Goal: Task Accomplishment & Management: Use online tool/utility

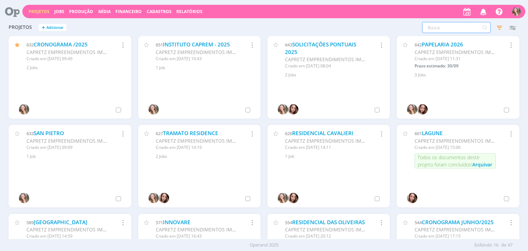
click at [443, 27] on input "text" at bounding box center [456, 27] width 68 height 11
type input "t"
type input "naming"
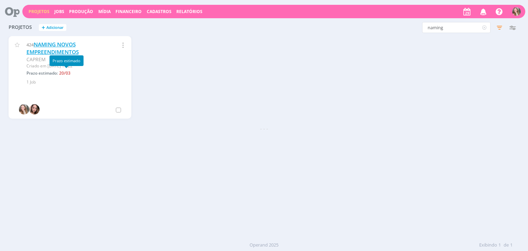
click at [37, 49] on link "NAMING NOVOS EMPREENDIMENTOS" at bounding box center [52, 48] width 52 height 15
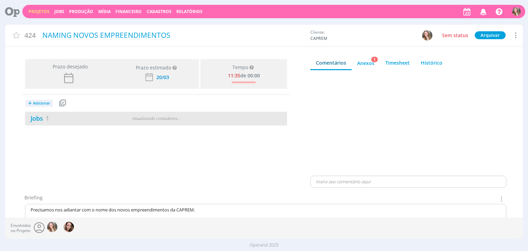
click at [168, 120] on div "Atualizando contadores . . ." at bounding box center [156, 119] width 84 height 6
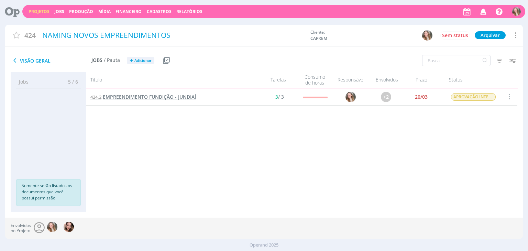
click at [153, 99] on span "EMPREENDIMENTO FUNDIÇÃO - JUNDIAÍ" at bounding box center [149, 97] width 93 height 7
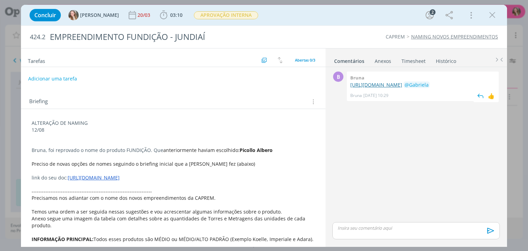
click at [398, 88] on link "[URL][DOMAIN_NAME]" at bounding box center [376, 85] width 52 height 7
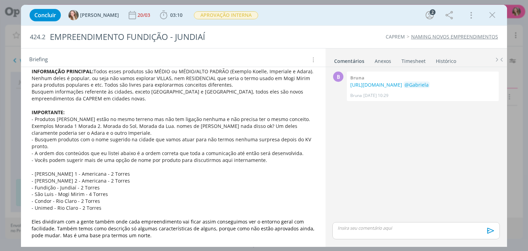
scroll to position [188, 0]
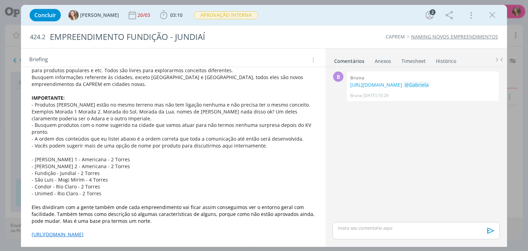
click at [84, 231] on link "[URL][DOMAIN_NAME]" at bounding box center [58, 234] width 52 height 7
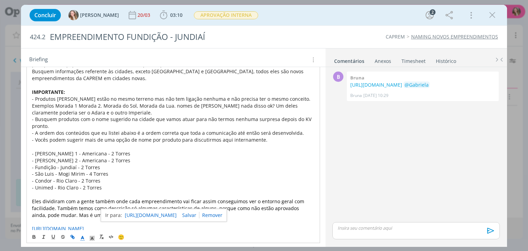
click at [148, 216] on link "[URL][DOMAIN_NAME]" at bounding box center [151, 215] width 52 height 9
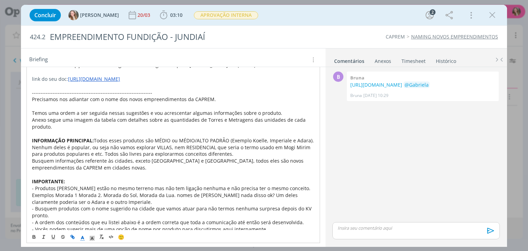
scroll to position [30, 0]
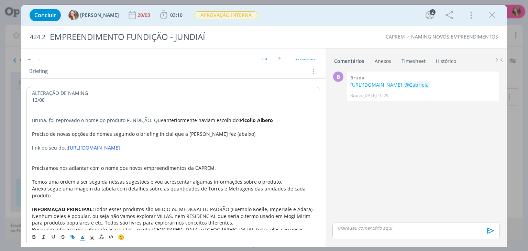
click at [120, 145] on link "[URL][DOMAIN_NAME]" at bounding box center [94, 147] width 52 height 7
click at [160, 157] on link "[URL][DOMAIN_NAME]" at bounding box center [167, 160] width 52 height 9
click at [263, 124] on p "dialog" at bounding box center [173, 127] width 282 height 7
click at [494, 12] on icon "dialog" at bounding box center [492, 15] width 10 height 10
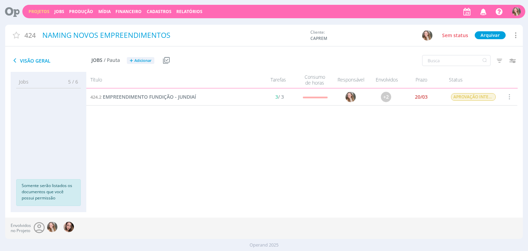
click at [34, 11] on link "Projetos" at bounding box center [39, 12] width 21 height 6
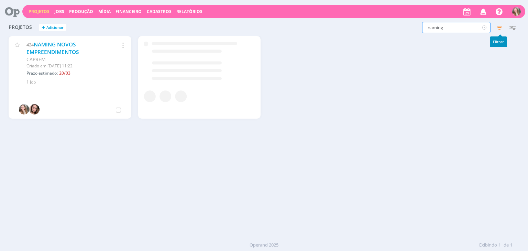
drag, startPoint x: 451, startPoint y: 25, endPoint x: 278, endPoint y: 22, distance: 173.0
click at [278, 22] on div "Projetos + Adicionar naming Filtros Filtrar Limpar naming Status Clientes 2 sel…" at bounding box center [264, 27] width 518 height 17
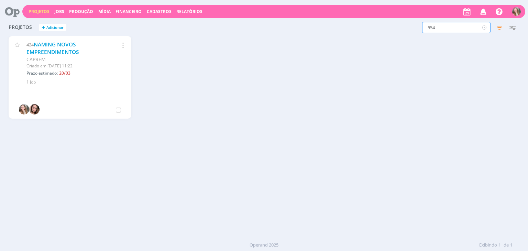
type input "554"
click at [37, 44] on link "RESIDENCIAL DAS OLIVEIRAS" at bounding box center [70, 44] width 73 height 7
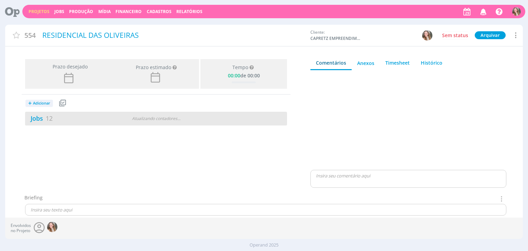
click at [115, 116] on div "Atualizando contadores . . ." at bounding box center [156, 119] width 84 height 6
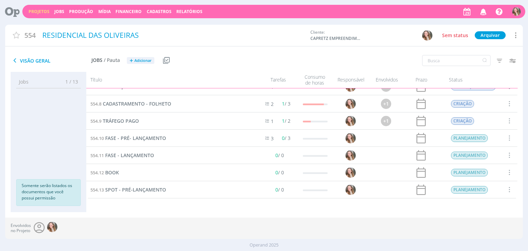
scroll to position [96, 0]
click at [133, 190] on span "SPOT - PRÉ-LANÇAMENTO" at bounding box center [135, 189] width 61 height 7
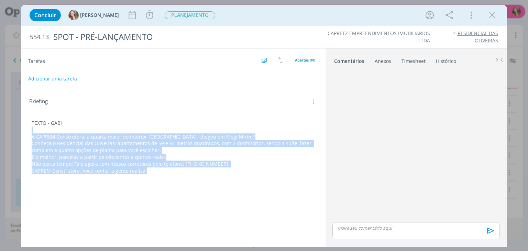
drag, startPoint x: 146, startPoint y: 171, endPoint x: 22, endPoint y: 128, distance: 131.6
click at [22, 128] on div "TEXTO - GABI A CAPREM Construtora, a quarta maior do interior paulista, chegou …" at bounding box center [173, 144] width 304 height 71
copy div "A CAPREM Construtora, a quarta maior do interior [GEOGRAPHIC_DATA], chegou em M…"
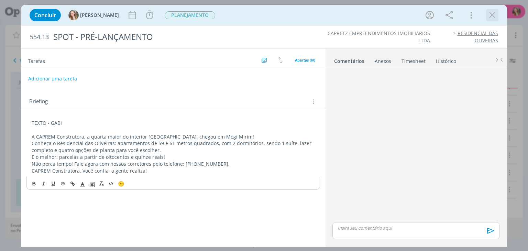
click at [487, 15] on div "dialog" at bounding box center [492, 15] width 12 height 12
drag, startPoint x: 495, startPoint y: 17, endPoint x: 435, endPoint y: 65, distance: 77.3
click at [495, 17] on icon "dialog" at bounding box center [492, 15] width 10 height 10
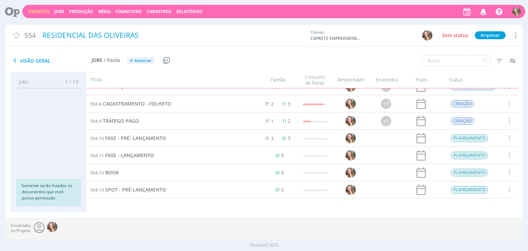
scroll to position [19, 0]
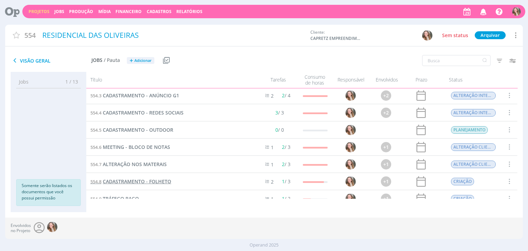
click at [140, 182] on span "CADASTRAMENTO - FOLHETO" at bounding box center [137, 181] width 68 height 7
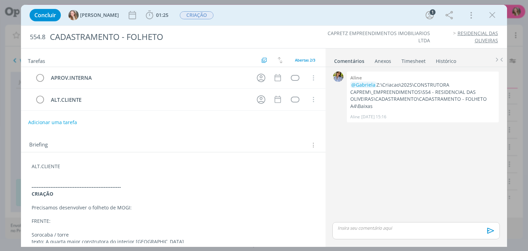
click at [91, 175] on p "dialog" at bounding box center [173, 173] width 283 height 7
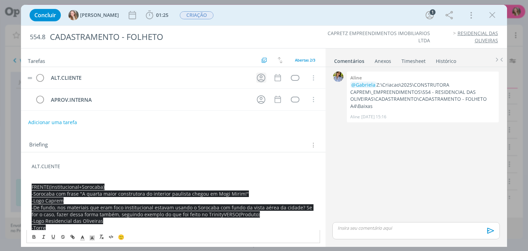
click at [258, 78] on icon "dialog" at bounding box center [261, 78] width 11 height 11
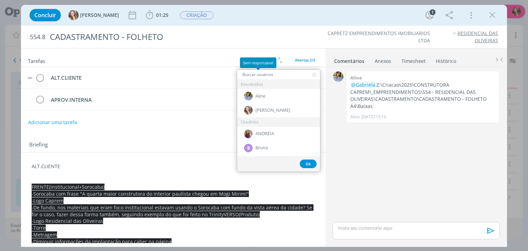
type input "A"
click at [270, 100] on div "Aline" at bounding box center [278, 96] width 83 height 14
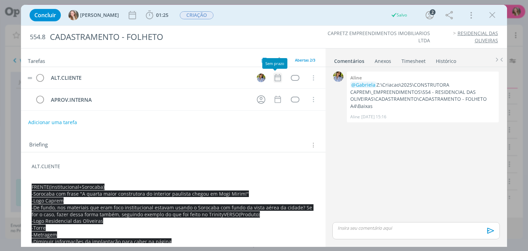
click at [277, 77] on icon "dialog" at bounding box center [277, 77] width 9 height 9
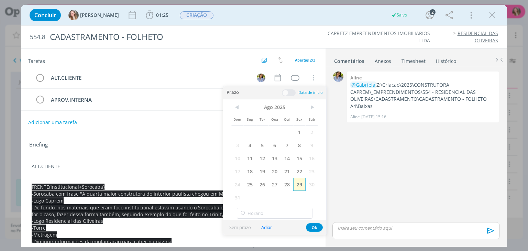
click at [294, 180] on span "29" at bounding box center [299, 184] width 12 height 13
click at [313, 230] on button "Ok" at bounding box center [314, 227] width 17 height 9
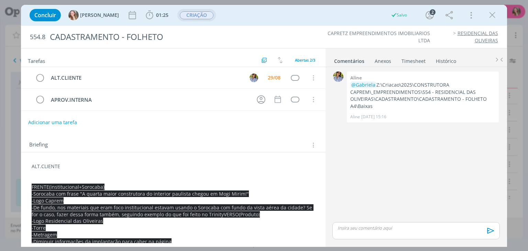
click at [177, 20] on span "CRIAÇÃO" at bounding box center [196, 15] width 39 height 12
click at [184, 12] on span "CRIAÇÃO" at bounding box center [197, 15] width 34 height 8
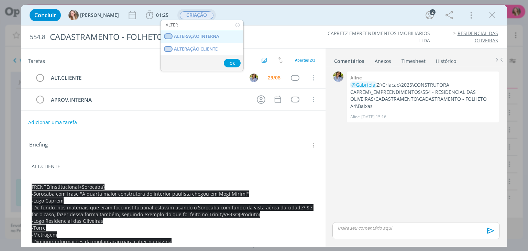
type input "ALTER"
click at [198, 36] on span "ALTERAÇÃO INTERNA" at bounding box center [196, 37] width 45 height 6
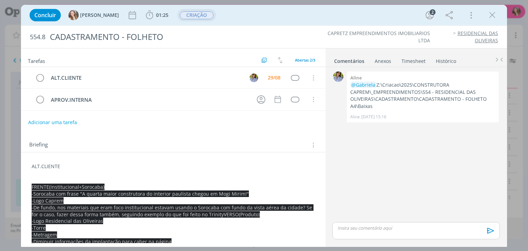
click at [188, 20] on span "CRIAÇÃO" at bounding box center [196, 15] width 39 height 12
click at [188, 16] on span "ALTERAÇÃO INTERNA" at bounding box center [211, 15] width 63 height 8
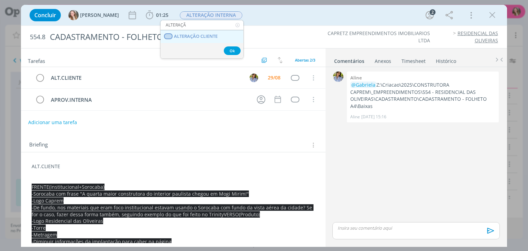
type input "ALTERAÇÃ"
click at [197, 34] on span "ALTERAÇÃO CLIENTE" at bounding box center [196, 37] width 44 height 6
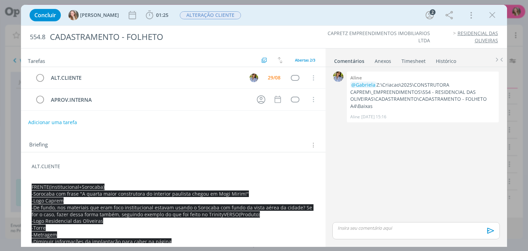
click at [499, 14] on div "Concluir [PERSON_NAME] 01:25 Iniciar Apontar Data * [DATE] Horas * 00:00 Tarefa…" at bounding box center [264, 15] width 476 height 17
click at [486, 13] on div "dialog" at bounding box center [492, 15] width 12 height 12
drag, startPoint x: 487, startPoint y: 14, endPoint x: 483, endPoint y: 7, distance: 7.9
click at [488, 15] on button "dialog" at bounding box center [492, 15] width 10 height 10
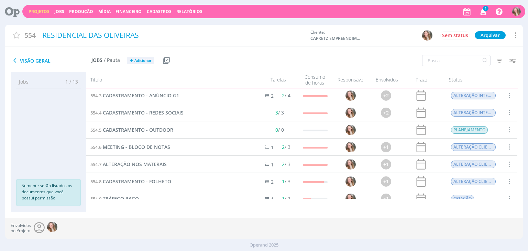
click at [485, 10] on span "1" at bounding box center [486, 8] width 6 height 5
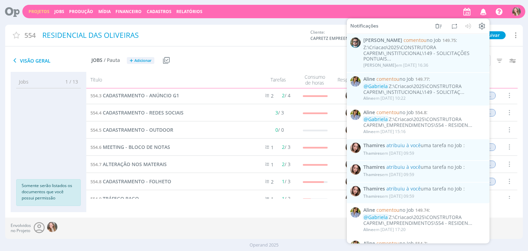
click at [294, 55] on div "Visão Geral Jobs / Pauta + Adicionar Usar Job de template Criar template a part…" at bounding box center [177, 60] width 345 height 17
